Goal: Information Seeking & Learning: Find specific page/section

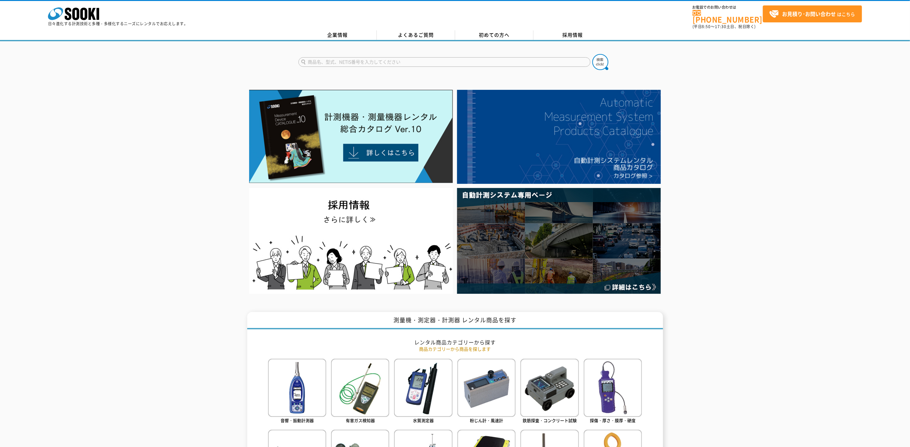
click at [413, 57] on input "text" at bounding box center [444, 62] width 292 height 10
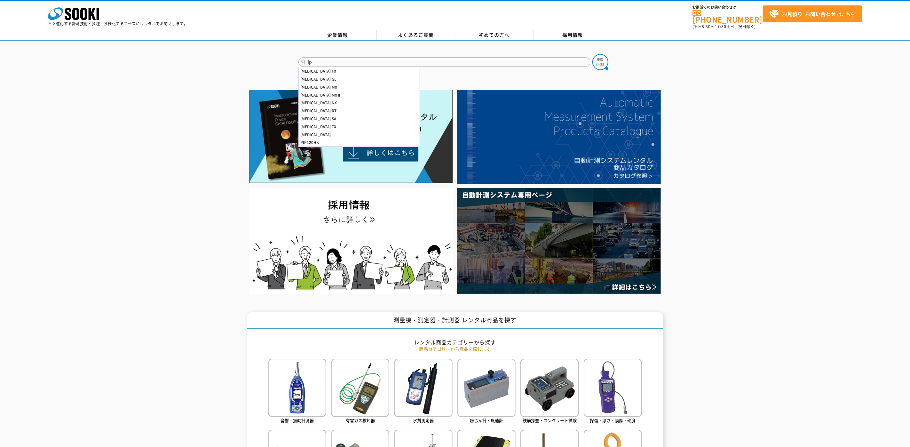
type input "i"
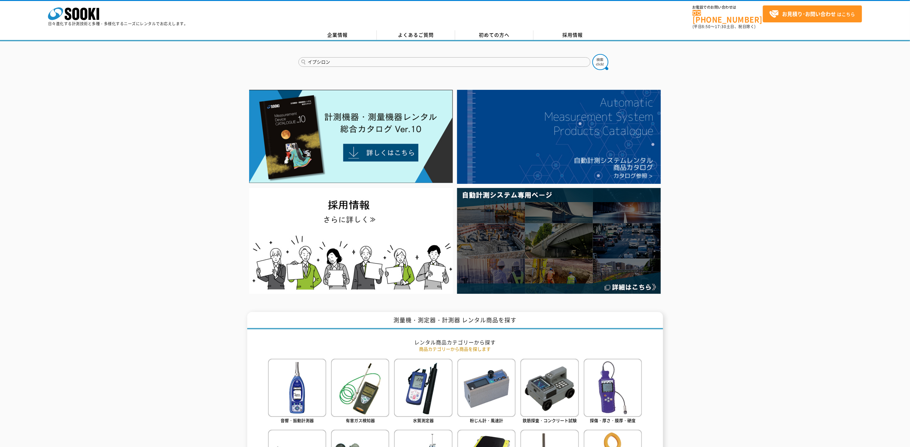
type input "イプシロン"
click at [592, 54] on button at bounding box center [600, 62] width 16 height 16
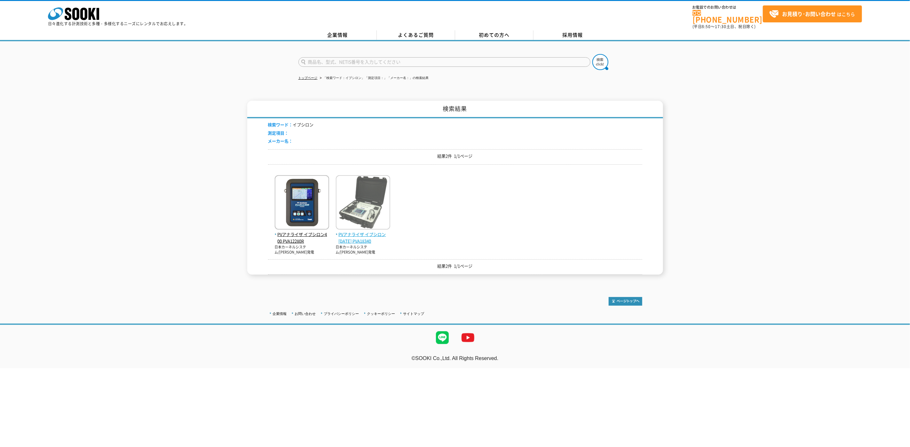
click at [381, 206] on img at bounding box center [363, 203] width 54 height 56
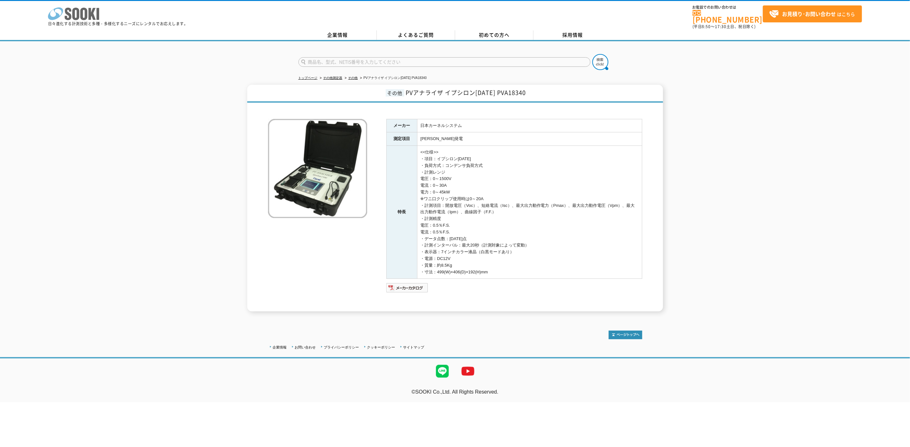
click at [94, 12] on icon "株式会社 ソーキ" at bounding box center [73, 13] width 51 height 13
